Goal: Find specific page/section

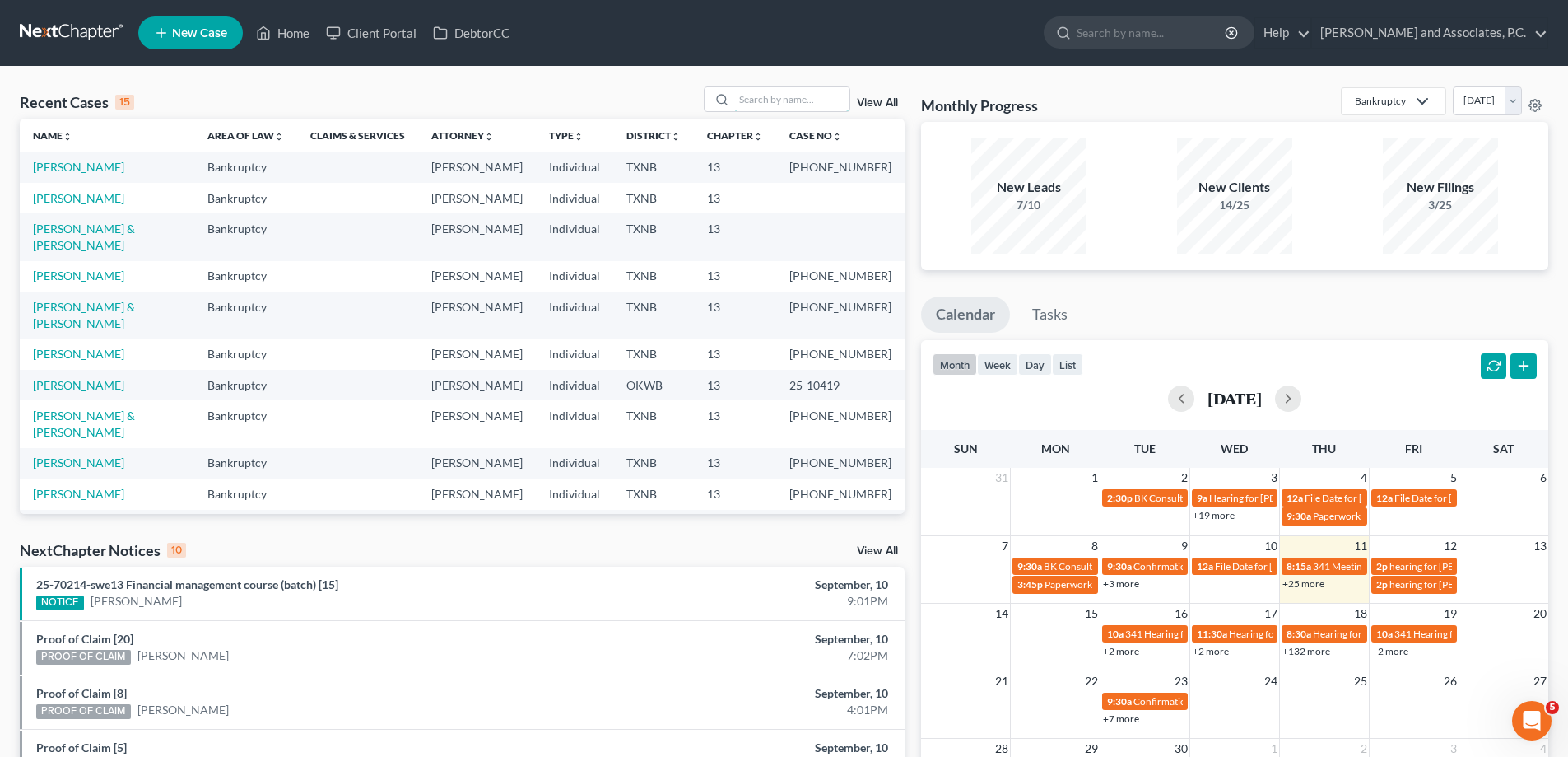
click at [755, 97] on input "search" at bounding box center [792, 99] width 116 height 24
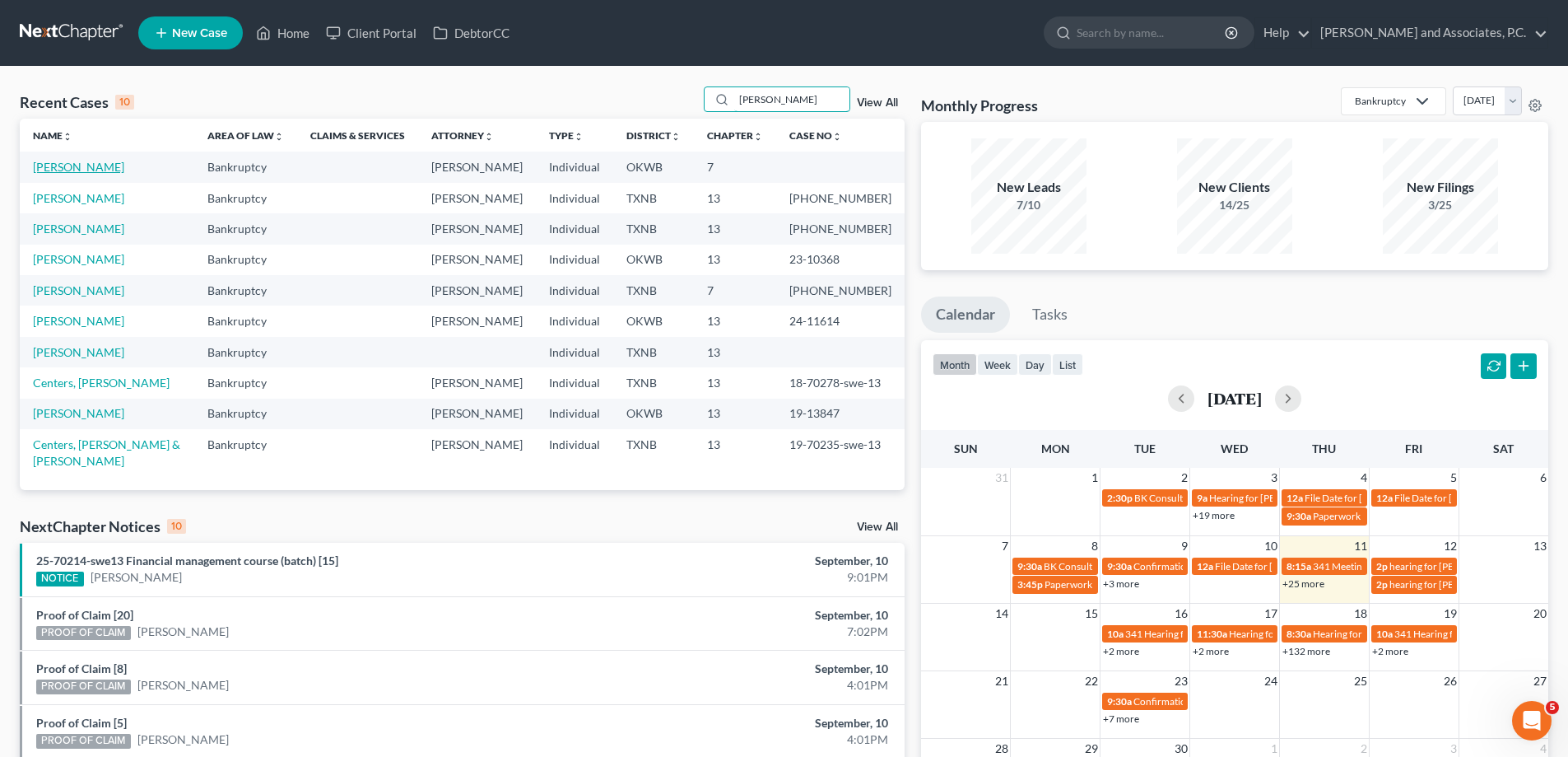
type input "[PERSON_NAME]"
click at [77, 165] on link "[PERSON_NAME]" at bounding box center [79, 166] width 91 height 14
select select "4"
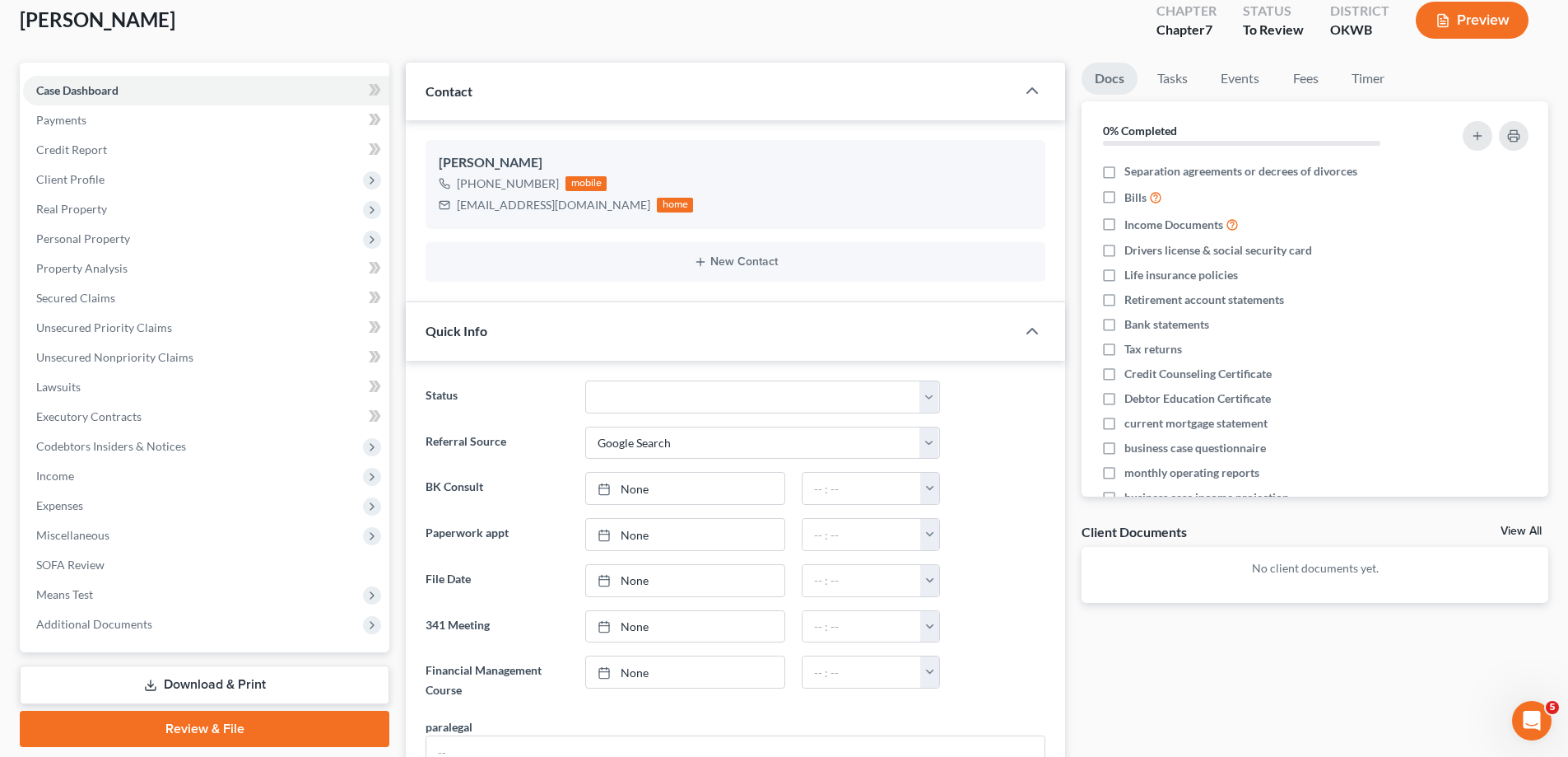
scroll to position [83, 0]
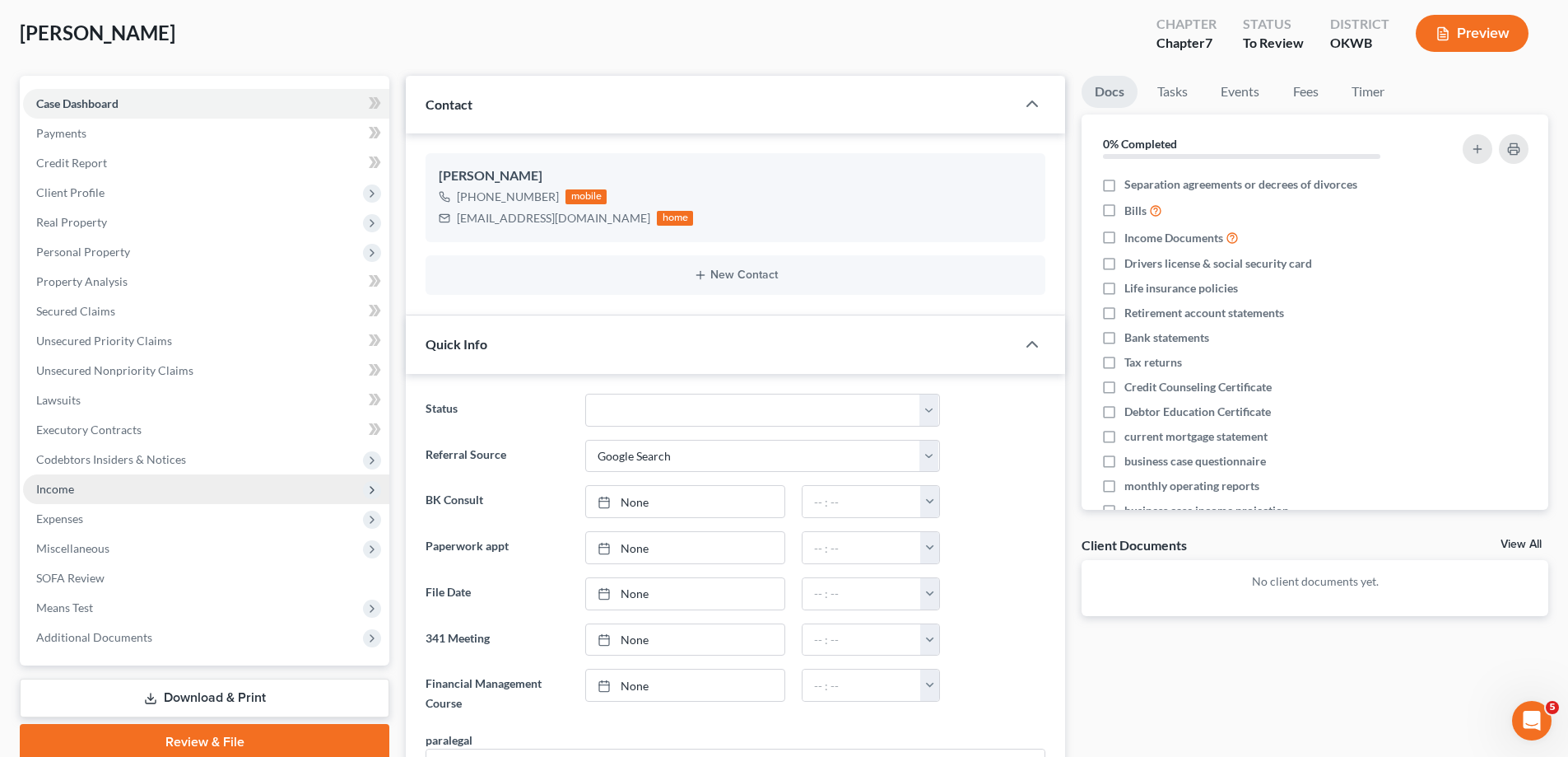
click at [47, 489] on span "Income" at bounding box center [55, 489] width 38 height 14
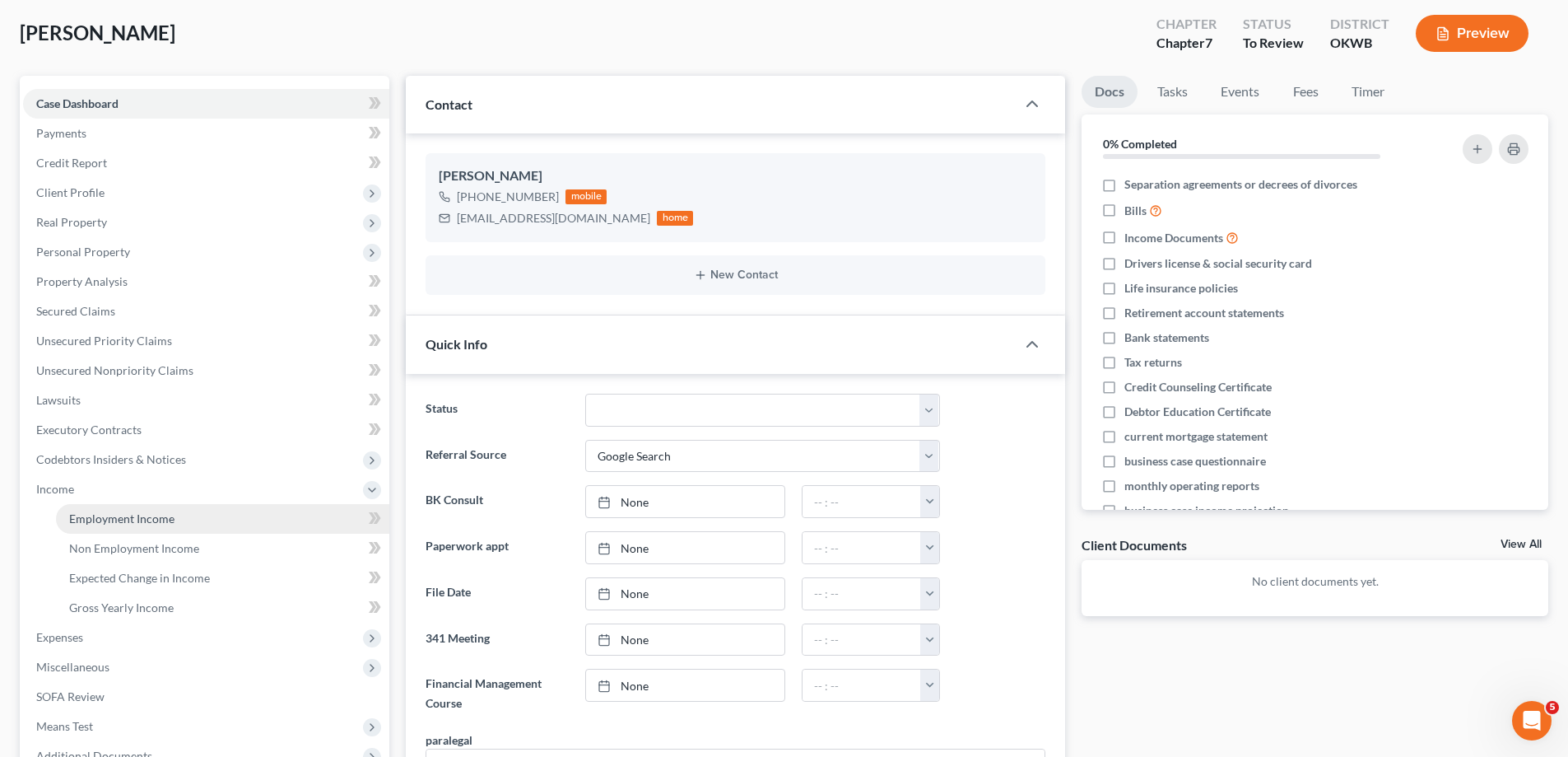
click at [116, 515] on span "Employment Income" at bounding box center [121, 518] width 105 height 14
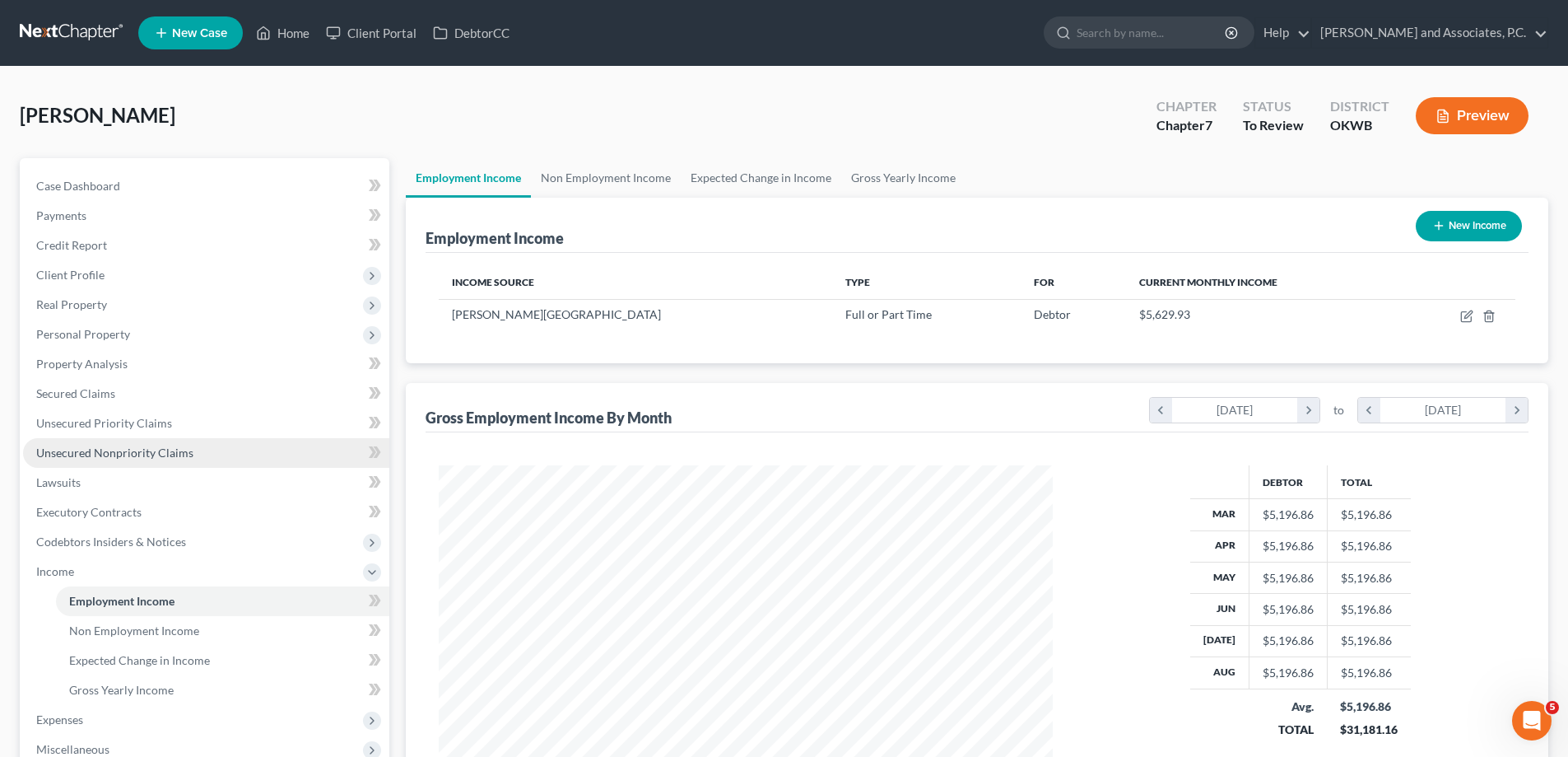
click at [84, 457] on span "Unsecured Nonpriority Claims" at bounding box center [115, 452] width 157 height 14
